Goal: Transaction & Acquisition: Book appointment/travel/reservation

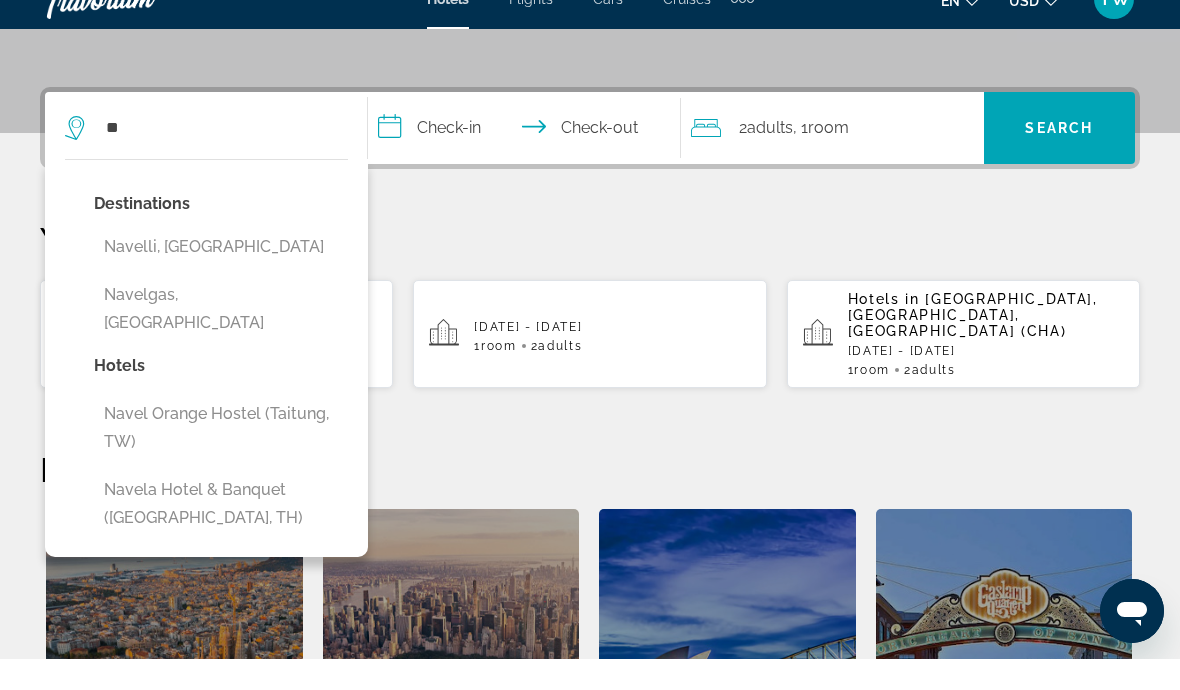
type input "*"
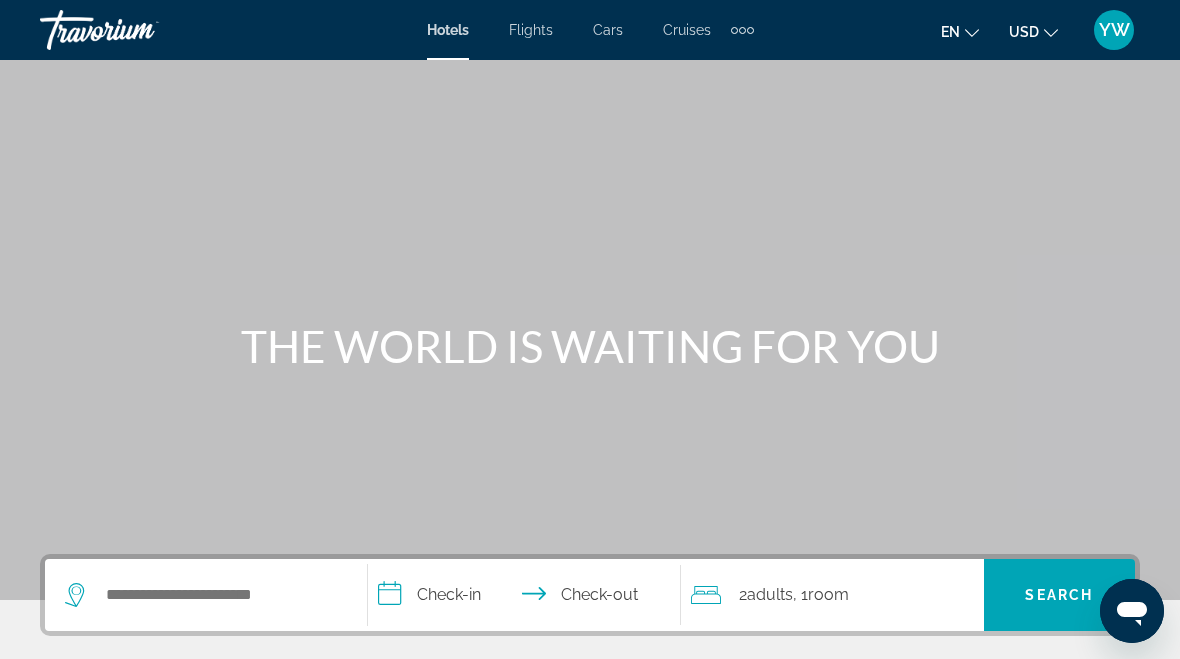
click at [442, 26] on span "Hotels" at bounding box center [448, 30] width 42 height 16
click at [532, 17] on div "Hotels Flights Cars Cruises Activities Hotels Flights Cars Cruises Activities" at bounding box center [590, 30] width 327 height 32
click at [427, 29] on span "Hotels" at bounding box center [448, 30] width 42 height 16
click at [226, 580] on input "Search widget" at bounding box center [220, 595] width 233 height 30
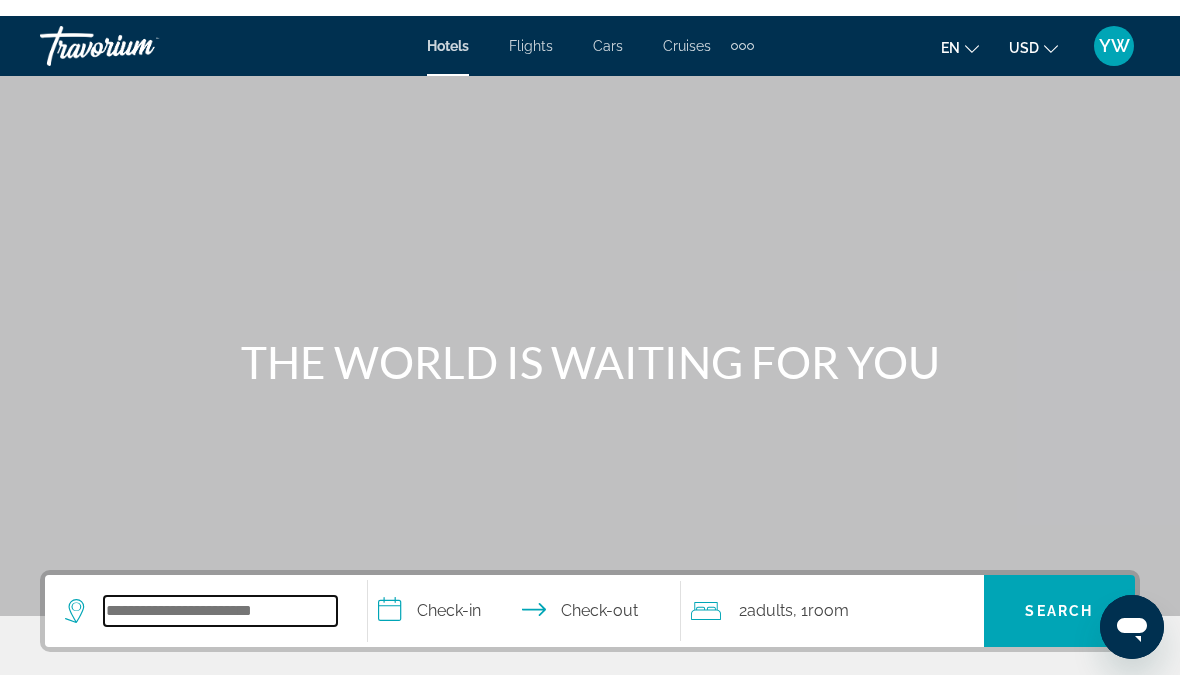
scroll to position [64, 0]
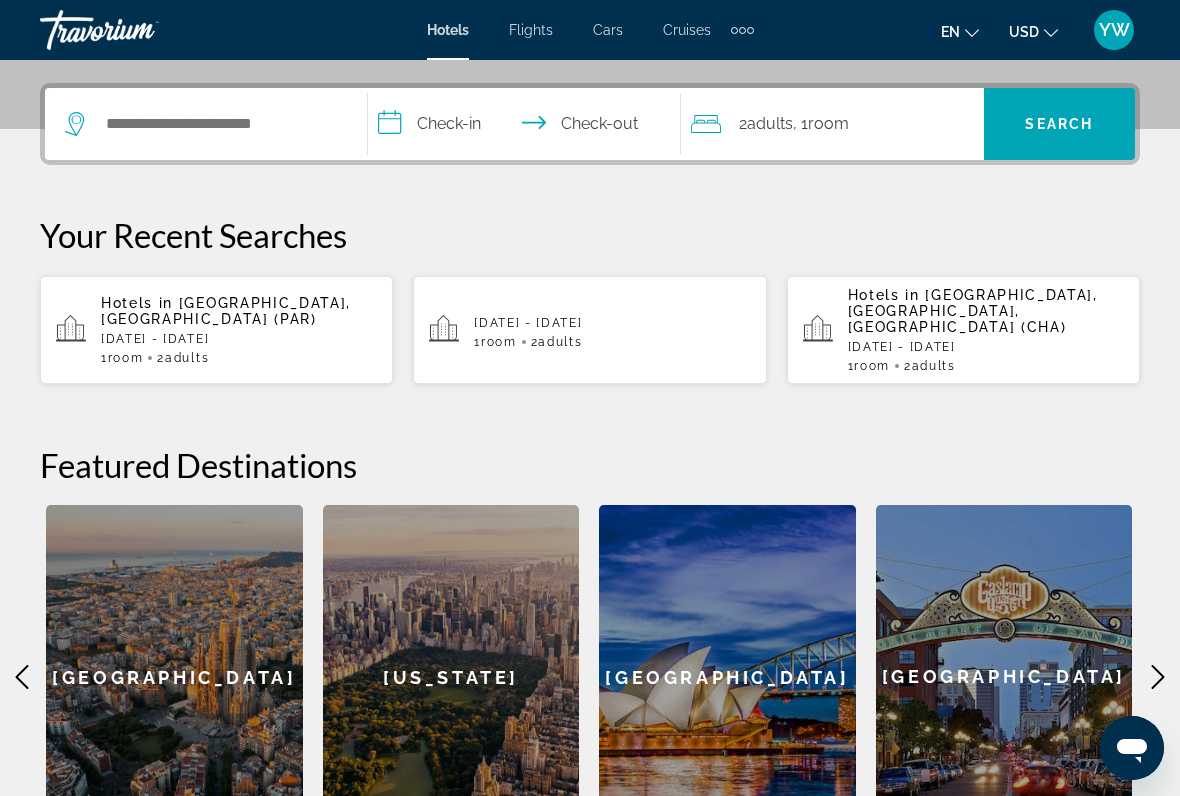
scroll to position [472, 0]
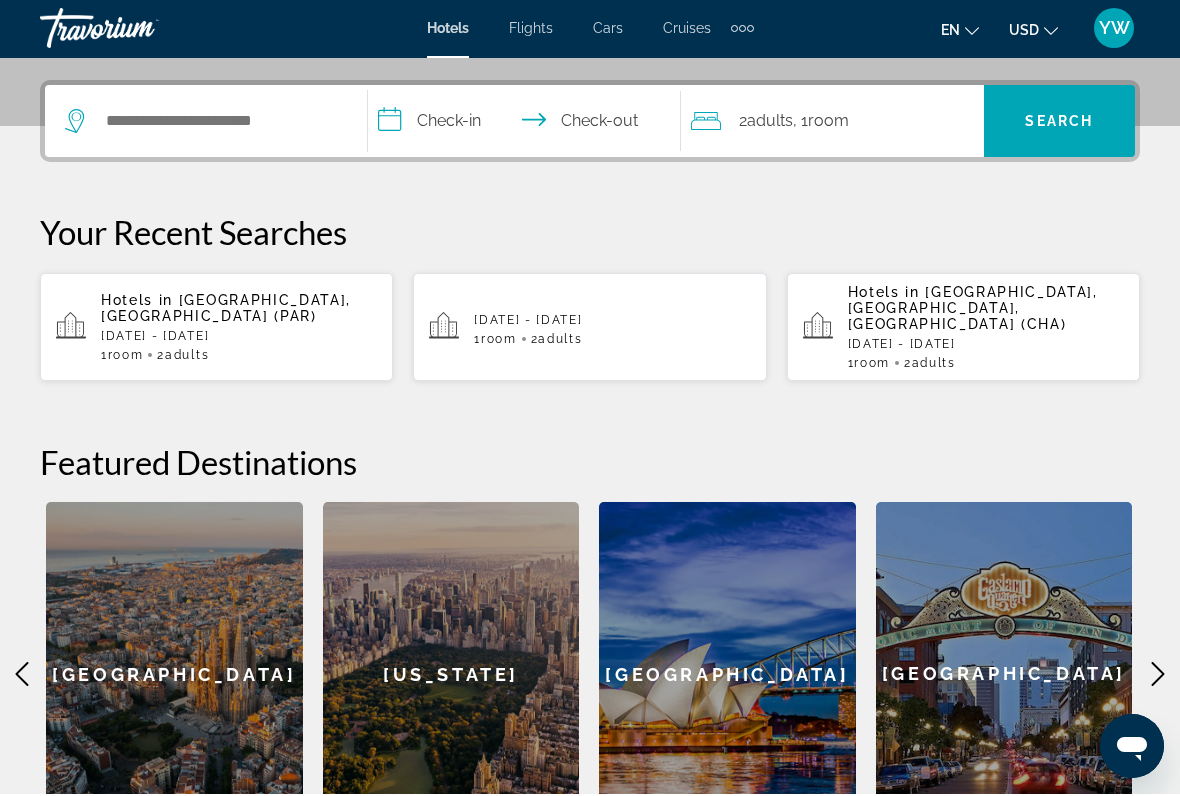
click at [629, 315] on p "[DATE] - [DATE]" at bounding box center [612, 322] width 276 height 14
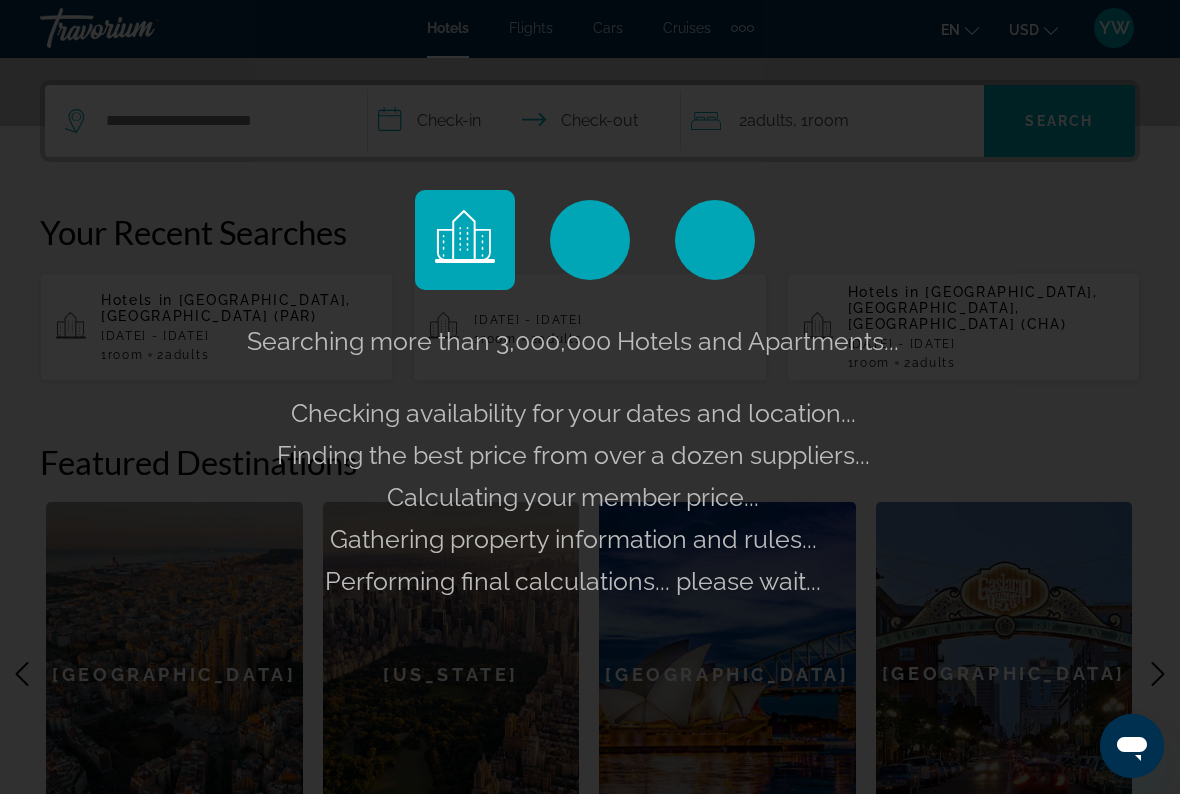
scroll to position [474, 0]
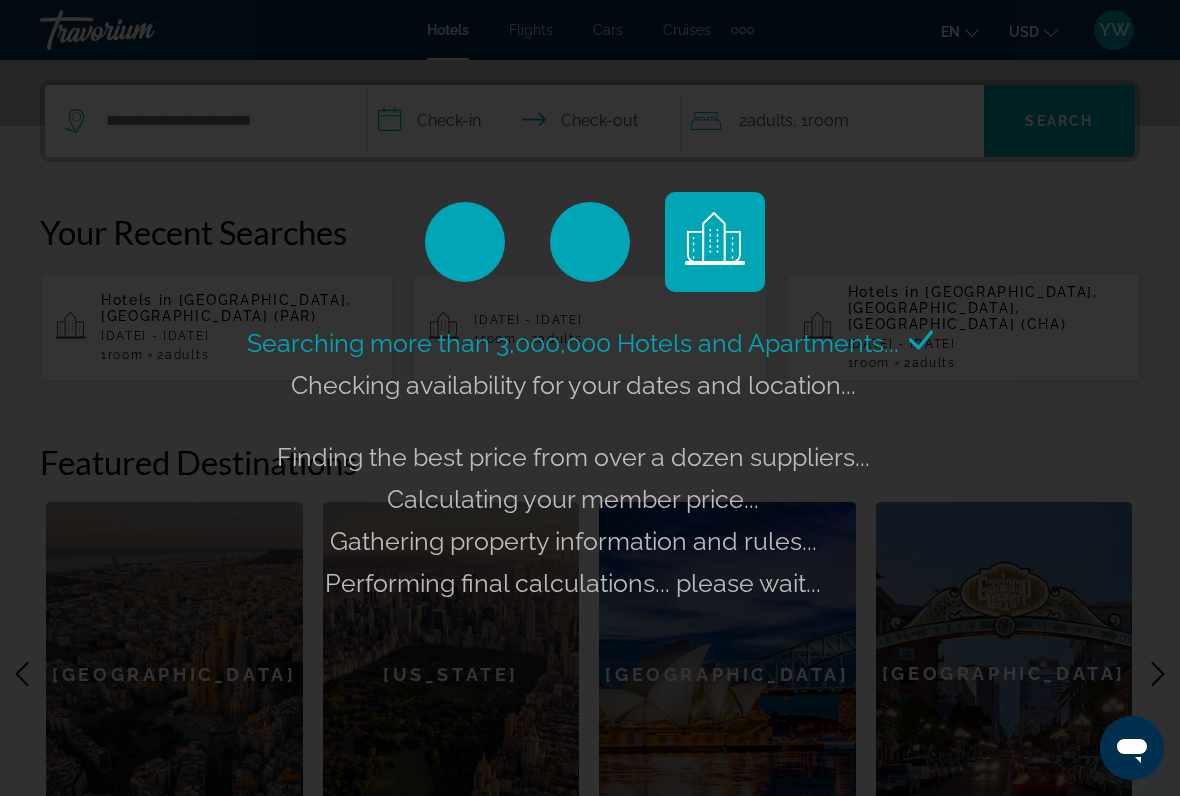
click at [813, 204] on div "Searching more than 3,000,000 Hotels and Apartments... Checking availability fo…" at bounding box center [590, 398] width 1180 height 796
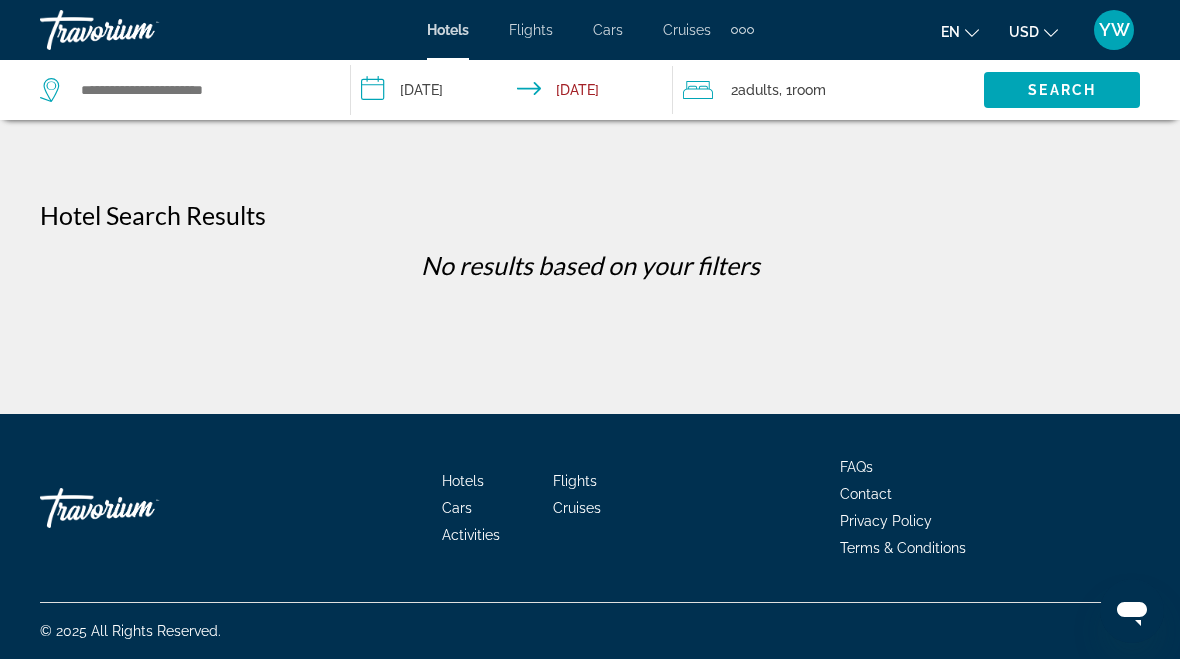
click at [360, 82] on input "**********" at bounding box center [515, 93] width 329 height 66
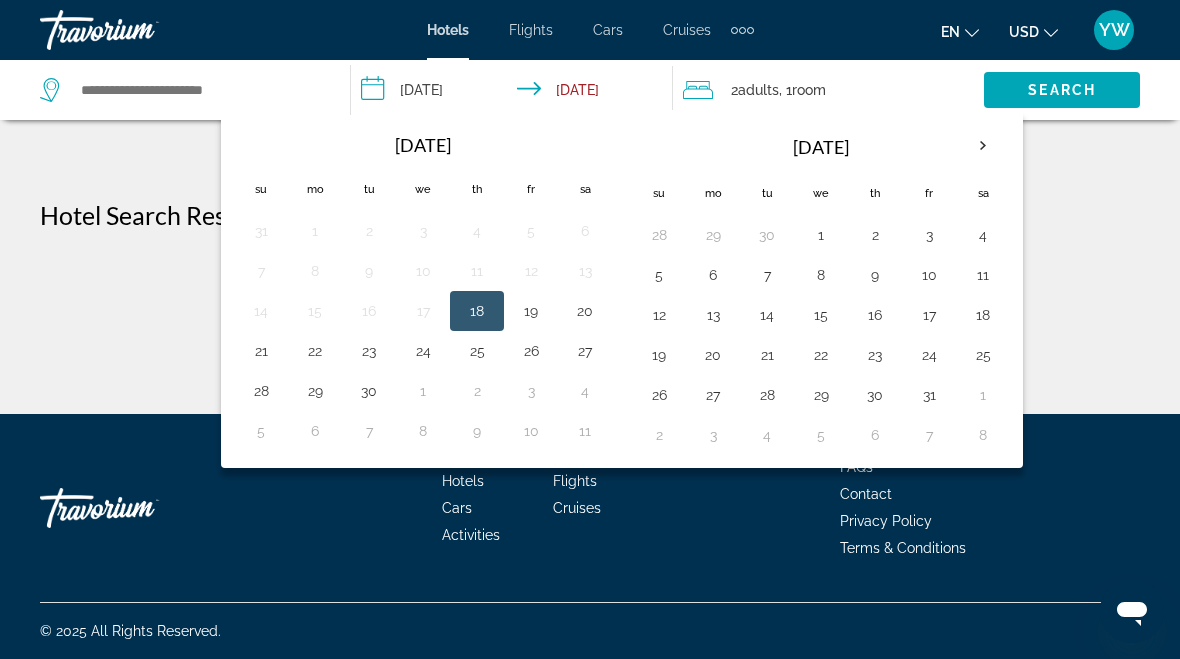
click at [418, 354] on button "24" at bounding box center [423, 351] width 32 height 28
click at [590, 97] on input "**********" at bounding box center [515, 93] width 329 height 66
click at [531, 358] on button "26" at bounding box center [531, 351] width 32 height 28
type input "**********"
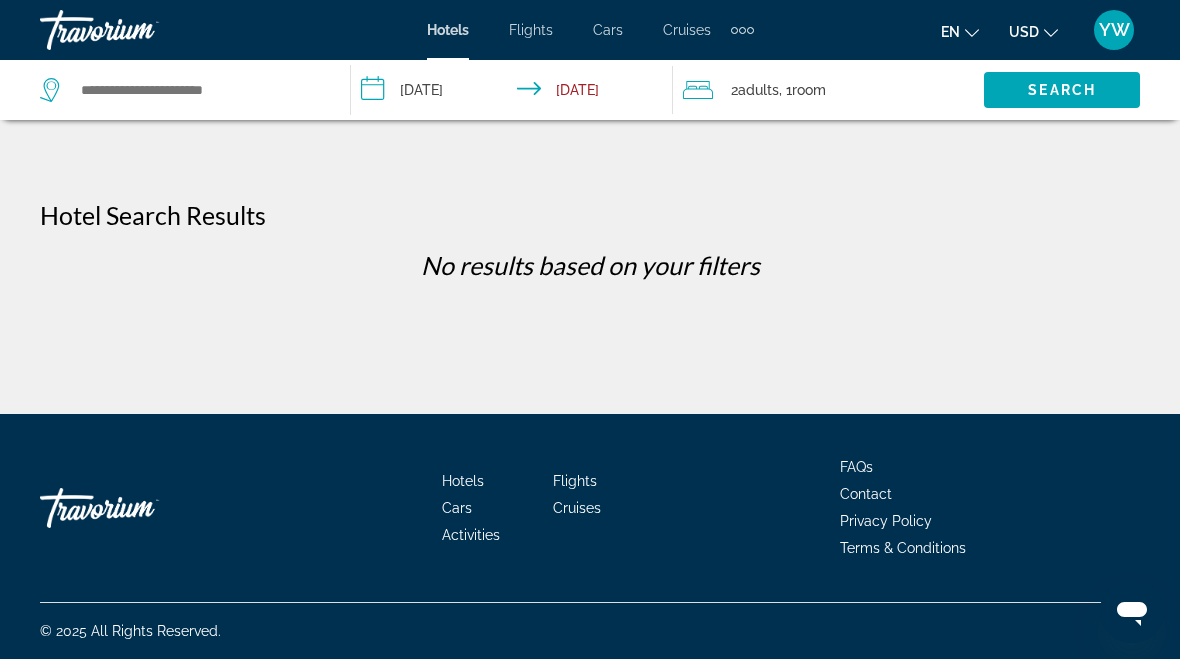
click at [467, 481] on span "Hotels" at bounding box center [463, 481] width 42 height 16
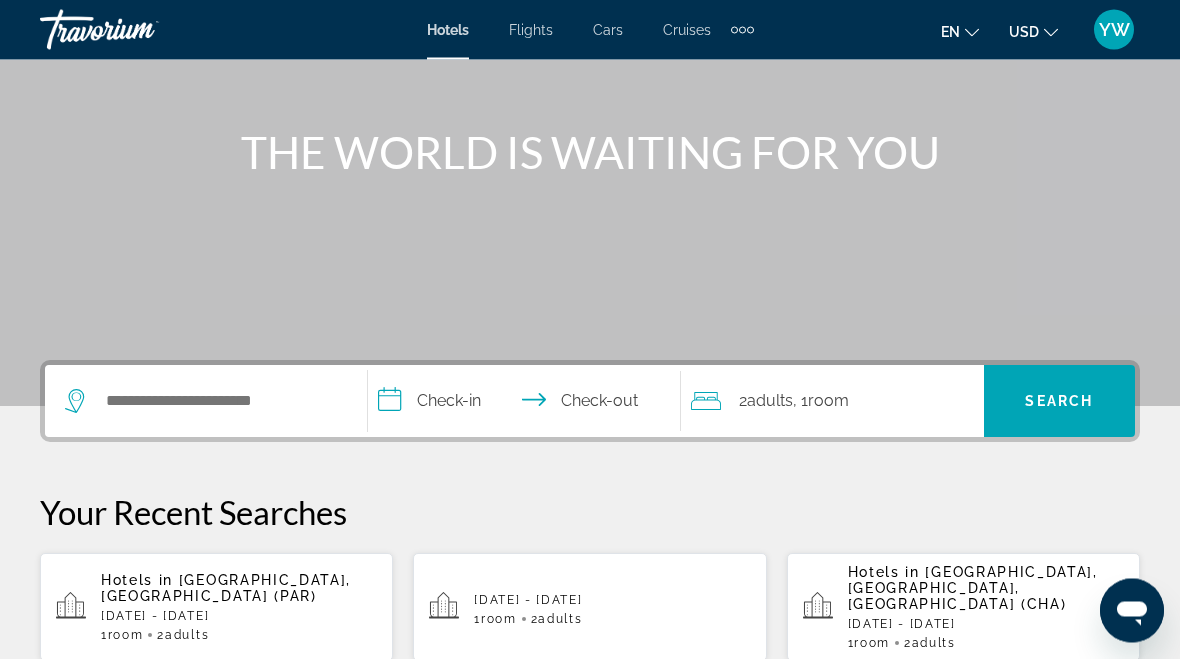
scroll to position [176, 0]
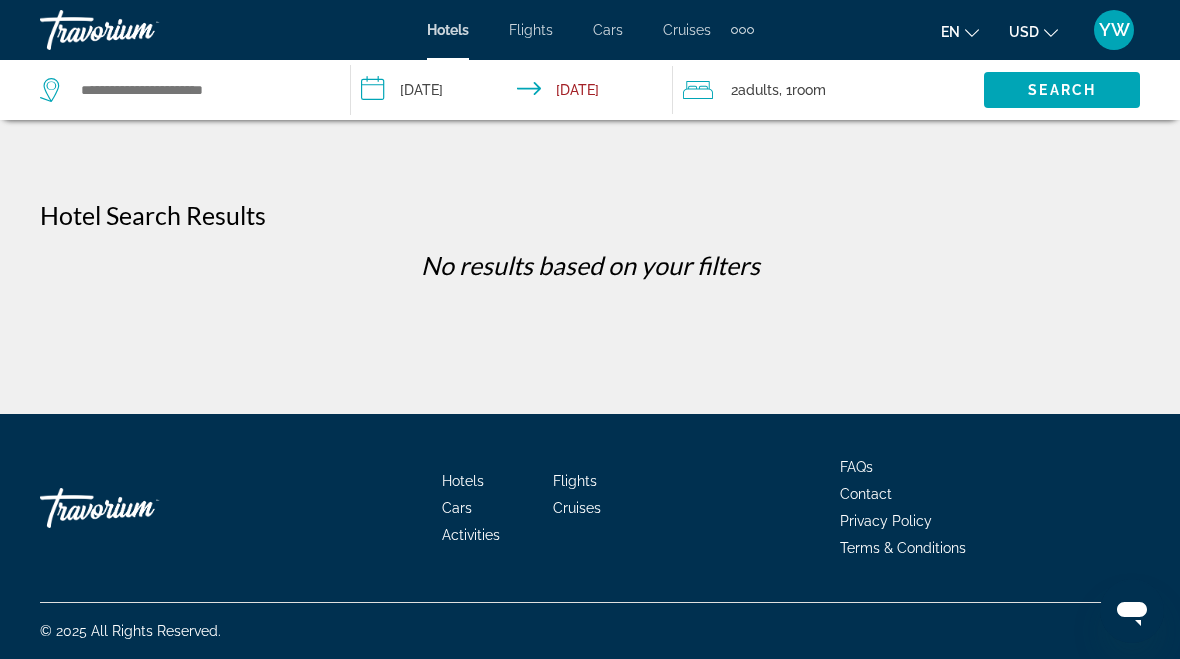
click at [1119, 30] on span "YW" at bounding box center [1114, 30] width 31 height 20
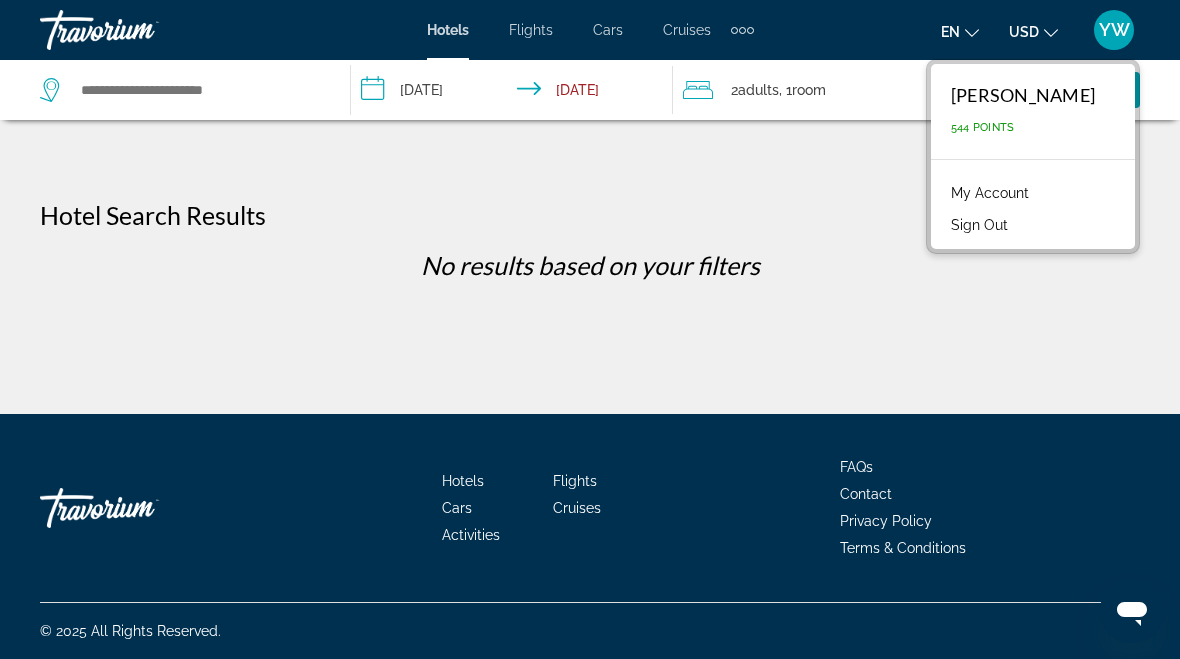
click at [1011, 148] on div "[PERSON_NAME] 544 Points" at bounding box center [1033, 111] width 204 height 95
